Goal: Share content: Share content

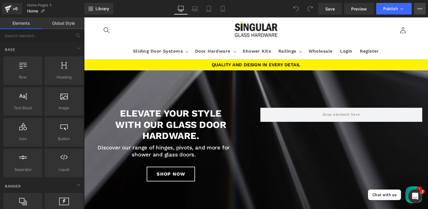
click at [422, 8] on button "View Live Page View with current Template Save Template to Library Schedule Pub…" at bounding box center [420, 9] width 12 height 12
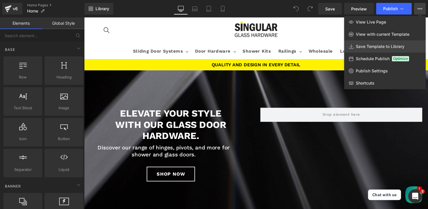
click at [365, 45] on span "Save Template to Library" at bounding box center [380, 46] width 49 height 5
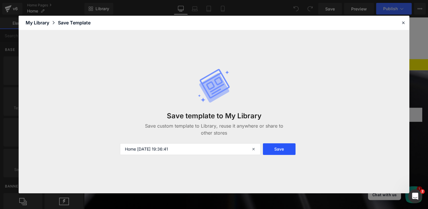
click at [281, 148] on button "Save" at bounding box center [279, 150] width 33 height 12
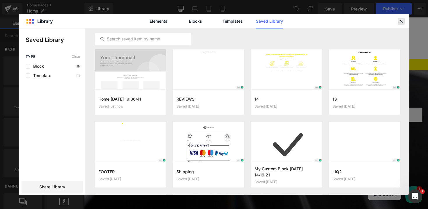
click at [402, 20] on icon at bounding box center [401, 21] width 5 height 5
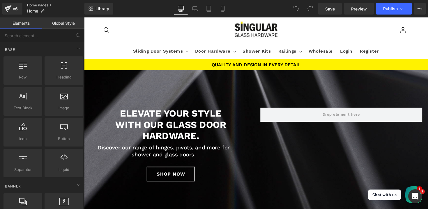
click at [36, 4] on link "Home Pages" at bounding box center [55, 5] width 57 height 5
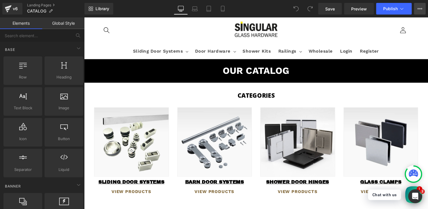
click at [420, 7] on icon at bounding box center [420, 8] width 5 height 5
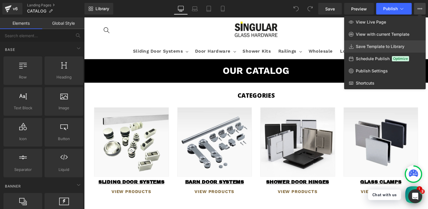
click at [361, 49] on link "Save Template to Library" at bounding box center [385, 46] width 82 height 12
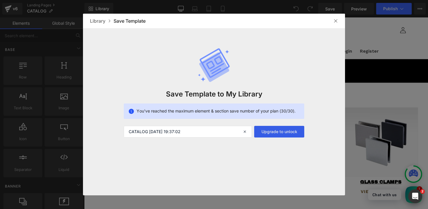
click at [267, 136] on button "Upgrade to unlock" at bounding box center [279, 132] width 50 height 12
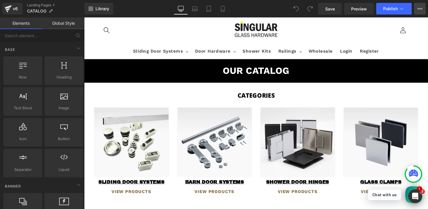
click at [418, 9] on icon at bounding box center [418, 8] width 1 height 1
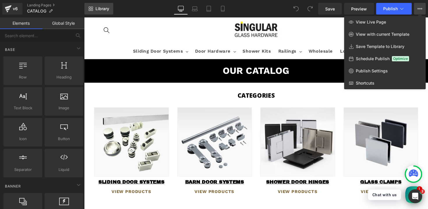
click at [89, 12] on link "Library" at bounding box center [98, 9] width 29 height 12
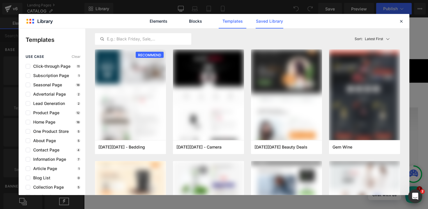
click at [272, 21] on link "Saved Library" at bounding box center [270, 21] width 28 height 15
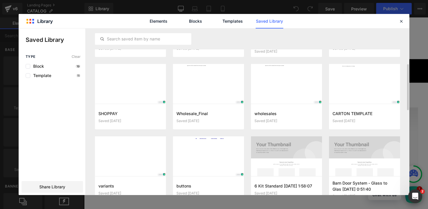
scroll to position [189, 0]
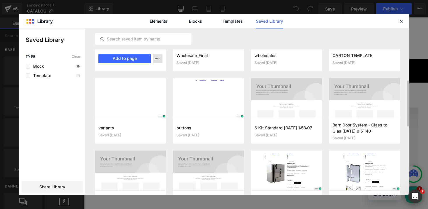
click at [0, 0] on icon "button" at bounding box center [0, 0] width 0 height 0
click at [125, 84] on div "Delete" at bounding box center [129, 84] width 66 height 12
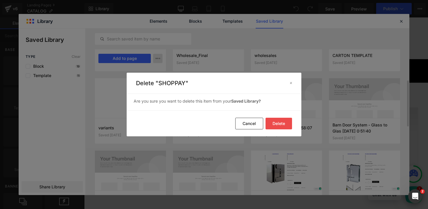
click at [278, 121] on button "Delete" at bounding box center [279, 124] width 26 height 12
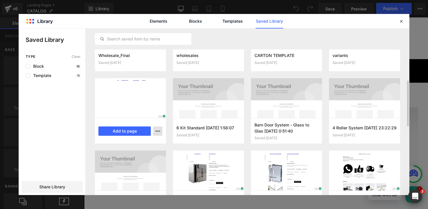
click at [157, 132] on icon "button" at bounding box center [157, 131] width 5 height 5
click at [125, 155] on div "Delete" at bounding box center [129, 157] width 66 height 12
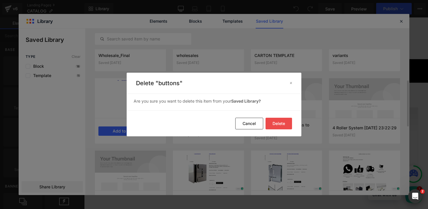
click at [277, 125] on button "Delete" at bounding box center [279, 124] width 26 height 12
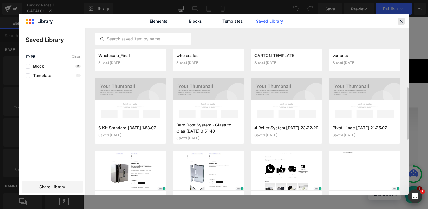
drag, startPoint x: 401, startPoint y: 22, endPoint x: 238, endPoint y: 24, distance: 162.5
click at [401, 22] on icon at bounding box center [401, 21] width 5 height 5
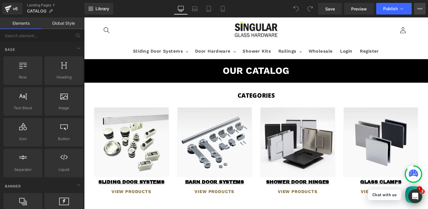
click at [418, 10] on icon at bounding box center [420, 8] width 5 height 5
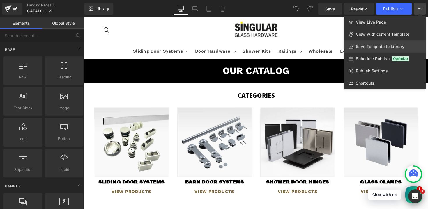
click at [368, 45] on span "Save Template to Library" at bounding box center [380, 46] width 49 height 5
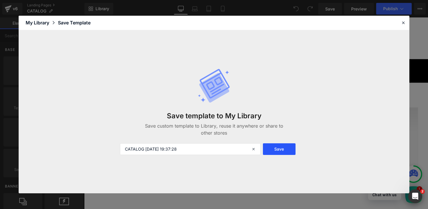
click at [279, 150] on button "Save" at bounding box center [279, 150] width 33 height 12
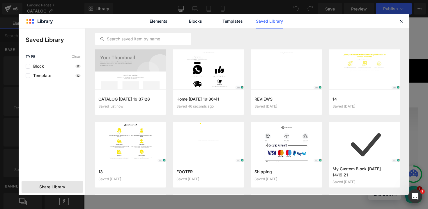
click at [54, 188] on span "Share Library" at bounding box center [52, 187] width 26 height 6
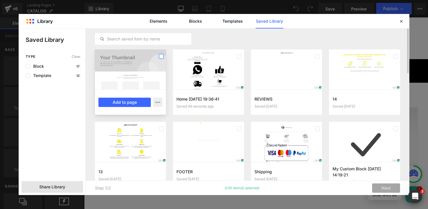
click at [161, 56] on label at bounding box center [161, 56] width 5 height 5
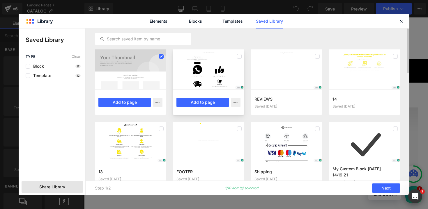
drag, startPoint x: 240, startPoint y: 56, endPoint x: 231, endPoint y: 66, distance: 13.6
click at [240, 56] on label at bounding box center [239, 56] width 5 height 5
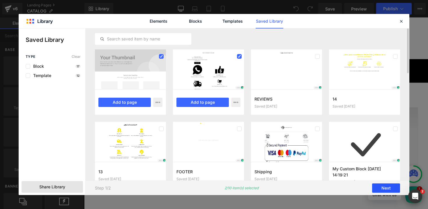
click at [393, 190] on button "Next" at bounding box center [386, 188] width 28 height 9
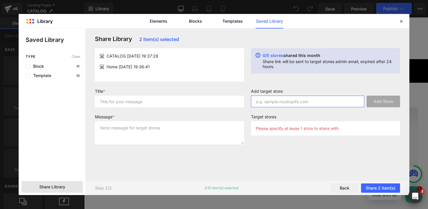
click at [267, 103] on input "text" at bounding box center [307, 102] width 113 height 12
paste input "[DOMAIN_NAME]"
type input "[DOMAIN_NAME]"
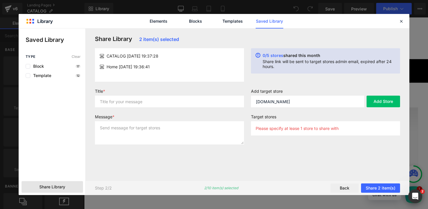
click at [284, 116] on label "Target stores" at bounding box center [325, 117] width 149 height 7
click at [151, 102] on input "text" at bounding box center [169, 102] width 149 height 12
type input "template"
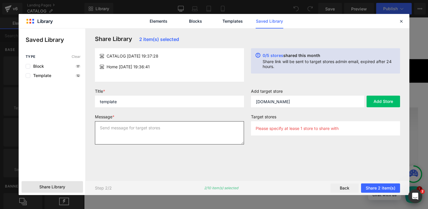
click at [158, 127] on textarea at bounding box center [169, 132] width 149 height 23
click at [109, 127] on textarea "temoplate" at bounding box center [169, 132] width 149 height 23
type textarea "tempplate"
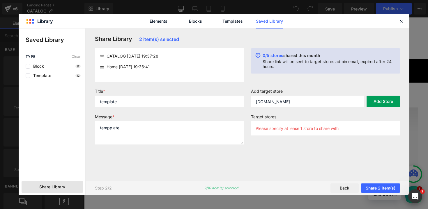
click at [388, 102] on button "Add Store" at bounding box center [383, 102] width 33 height 12
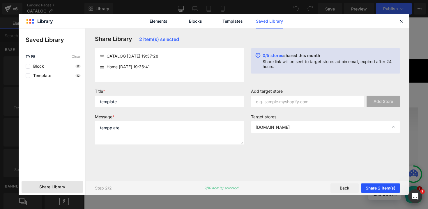
click at [376, 187] on button "Share 2 item(s)" at bounding box center [380, 188] width 39 height 9
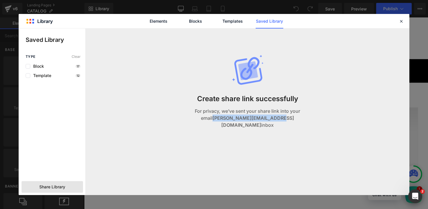
drag, startPoint x: 210, startPoint y: 121, endPoint x: 272, endPoint y: 118, distance: 61.8
click at [272, 118] on p "For privacy, we’ve sent your share link into your email [PERSON_NAME][EMAIL_ADD…" at bounding box center [247, 118] width 144 height 21
copy strong "[PERSON_NAME][EMAIL_ADDRESS][DOMAIN_NAME]"
click at [404, 22] on icon at bounding box center [401, 21] width 5 height 5
